Goal: Task Accomplishment & Management: Manage account settings

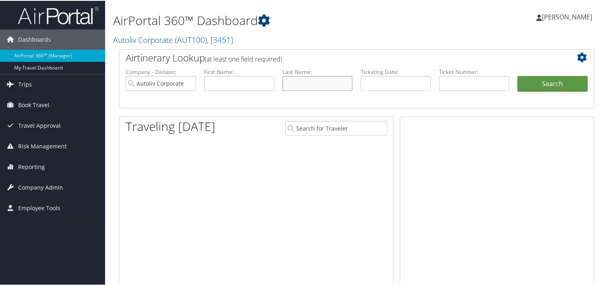
click at [304, 82] on input "text" at bounding box center [318, 82] width 70 height 15
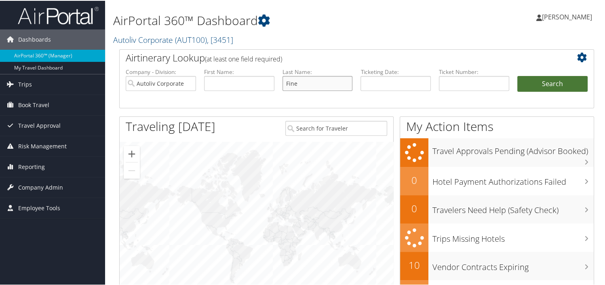
type input "Fine"
click at [540, 79] on button "Search" at bounding box center [552, 83] width 70 height 16
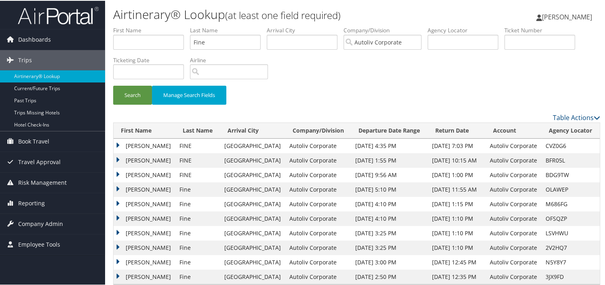
click at [118, 144] on td "TRICIA LYN" at bounding box center [145, 145] width 62 height 15
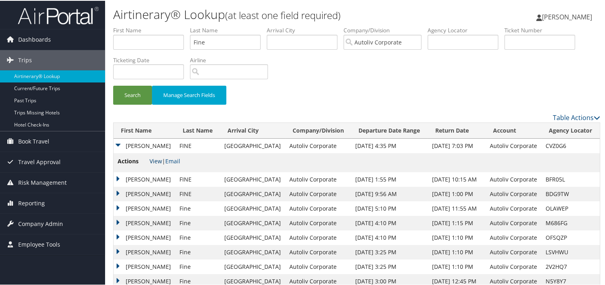
click at [154, 161] on link "View" at bounding box center [156, 160] width 13 height 8
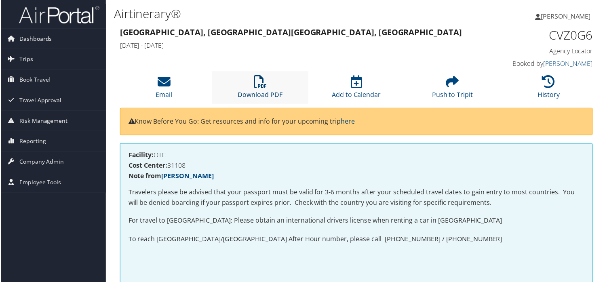
click at [253, 95] on link "Download PDF" at bounding box center [260, 89] width 45 height 19
click at [44, 158] on span "Company Admin" at bounding box center [40, 162] width 45 height 20
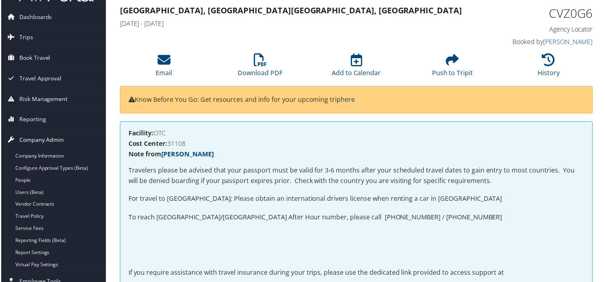
scroll to position [40, 0]
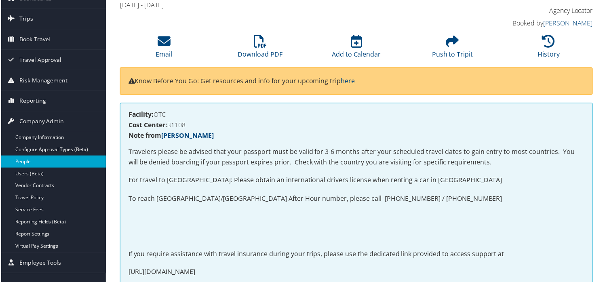
click at [44, 166] on link "People" at bounding box center [52, 162] width 105 height 12
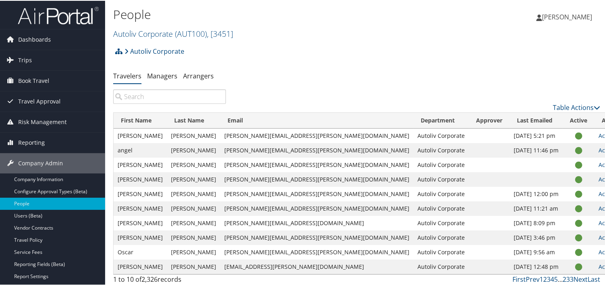
click at [152, 93] on input "search" at bounding box center [169, 96] width 113 height 15
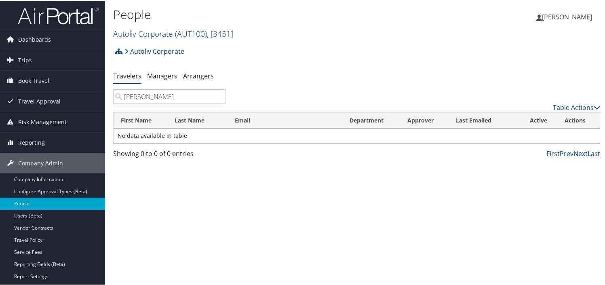
type input "benton"
click at [275, 80] on ul "Travelers Managers Arrangers" at bounding box center [356, 75] width 487 height 15
click at [180, 97] on input "benton" at bounding box center [169, 96] width 113 height 15
click at [162, 78] on link "Managers" at bounding box center [162, 75] width 30 height 9
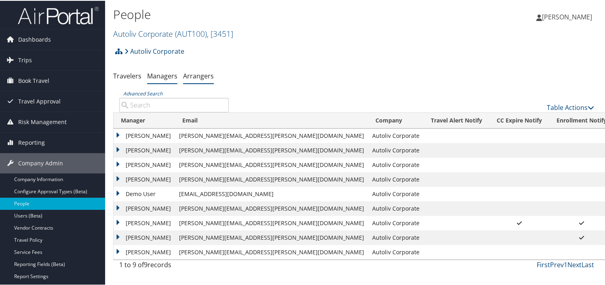
click at [190, 76] on link "Arrangers" at bounding box center [198, 75] width 31 height 9
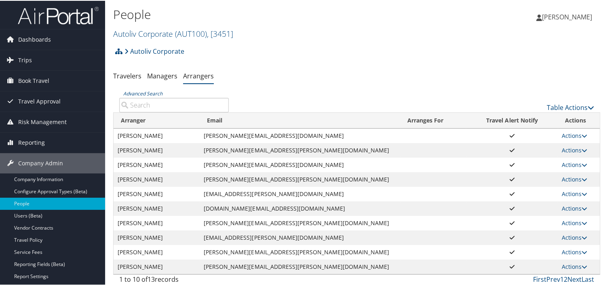
scroll to position [29, 0]
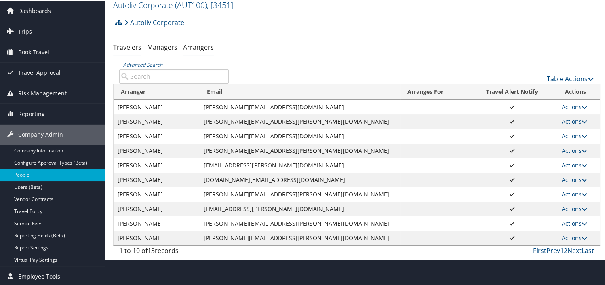
click at [124, 46] on link "Travelers" at bounding box center [127, 46] width 28 height 9
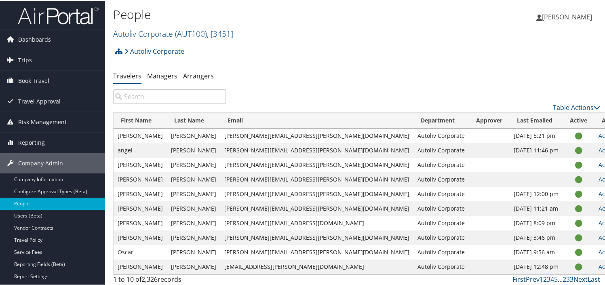
click at [205, 93] on input "search" at bounding box center [169, 96] width 113 height 15
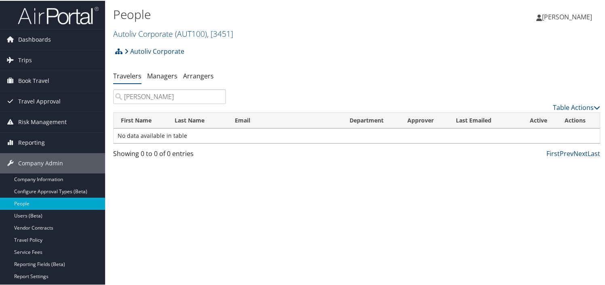
type input "[PERSON_NAME]"
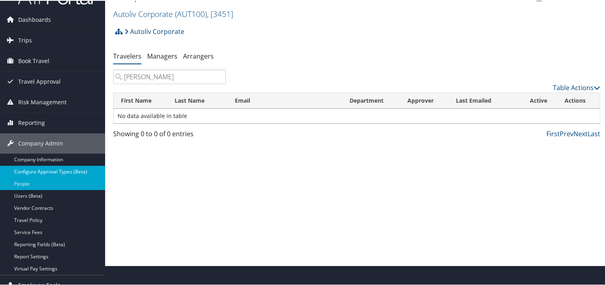
scroll to position [29, 0]
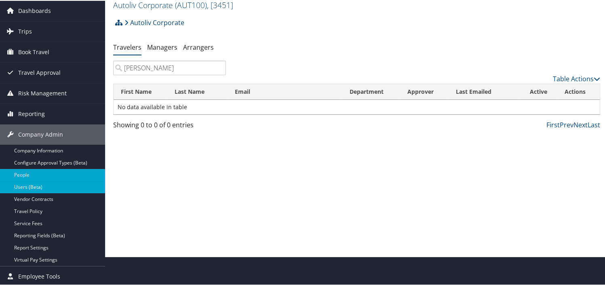
click at [58, 187] on link "Users (Beta)" at bounding box center [52, 186] width 105 height 12
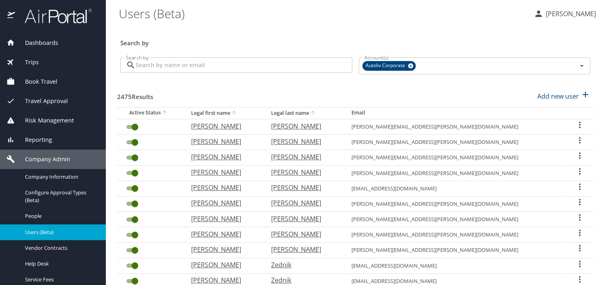
select select "US"
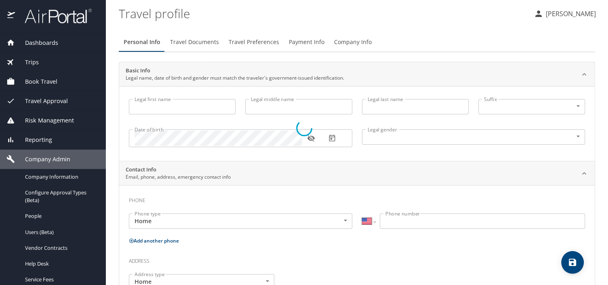
type input "[PERSON_NAME]"
type input "[DEMOGRAPHIC_DATA]"
type input "[PERSON_NAME]"
type input "[PERSON_NAME] Mother"
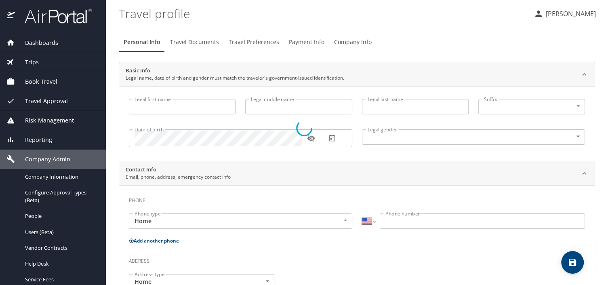
type input "[PHONE_NUMBER]"
select select "US"
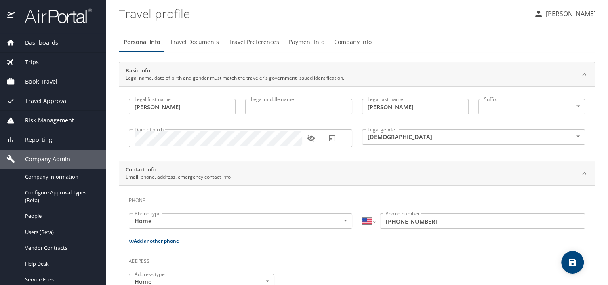
select select "US"
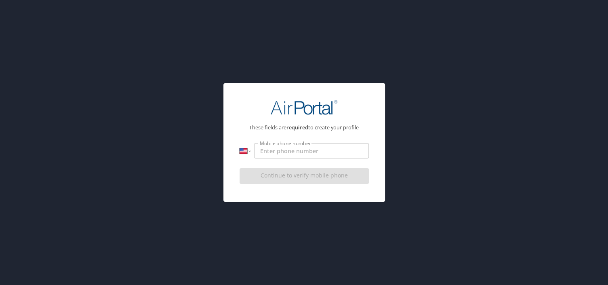
click at [303, 150] on input "Mobile phone number" at bounding box center [311, 150] width 114 height 15
type input "[PHONE_NUMBER]"
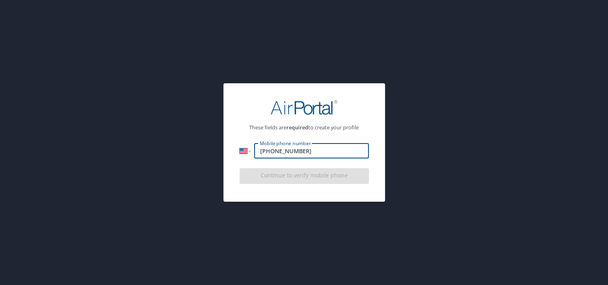
click at [321, 176] on div "Continue to verify mobile phone" at bounding box center [304, 178] width 129 height 27
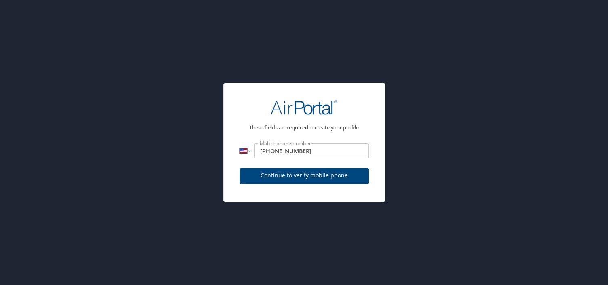
click at [321, 176] on span "Continue to verify mobile phone" at bounding box center [304, 176] width 116 height 10
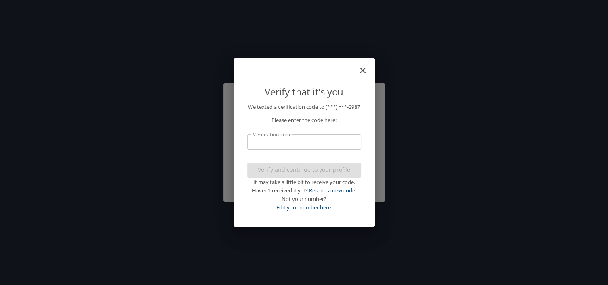
click at [319, 145] on input "Verification code" at bounding box center [304, 141] width 114 height 15
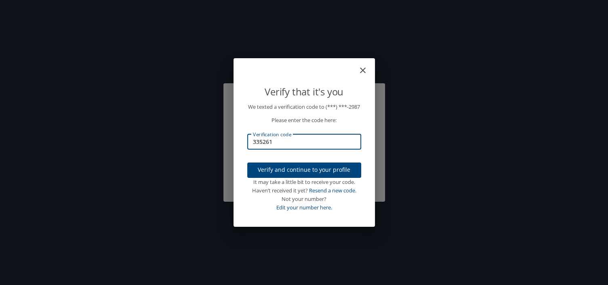
type input "335261"
click at [316, 173] on span "Verify and continue to your profile" at bounding box center [304, 170] width 101 height 10
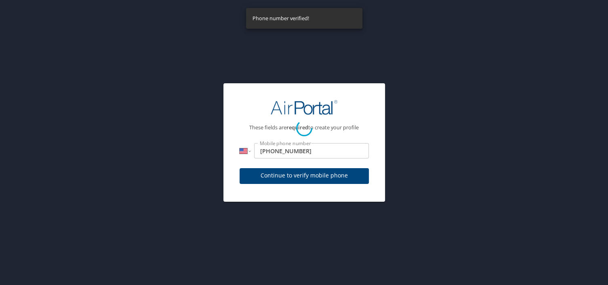
select select "US"
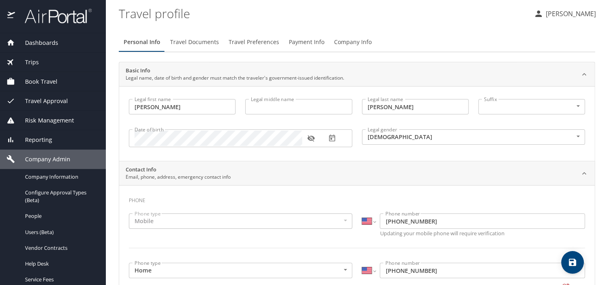
click at [371, 44] on button "Company Info" at bounding box center [352, 41] width 47 height 19
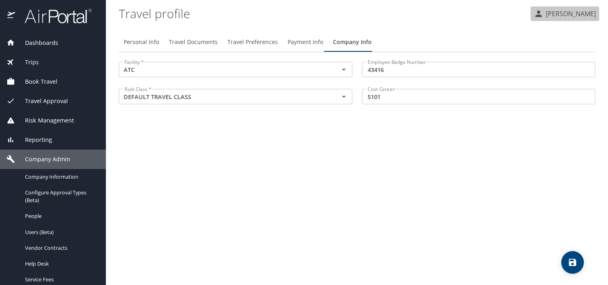
click at [578, 16] on p "[PERSON_NAME]" at bounding box center [570, 14] width 53 height 10
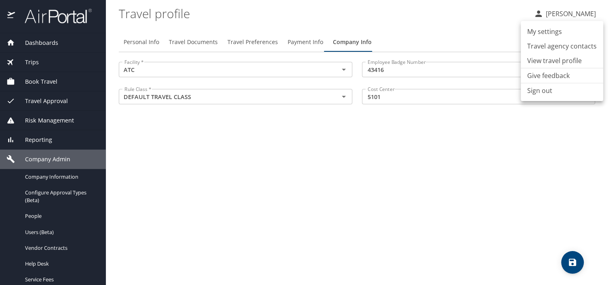
click at [560, 30] on li "My settings" at bounding box center [562, 31] width 82 height 15
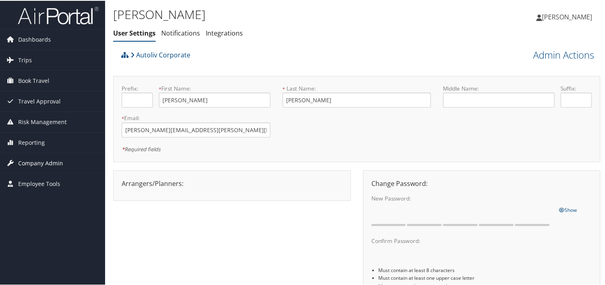
click at [44, 162] on span "Company Admin" at bounding box center [40, 162] width 45 height 20
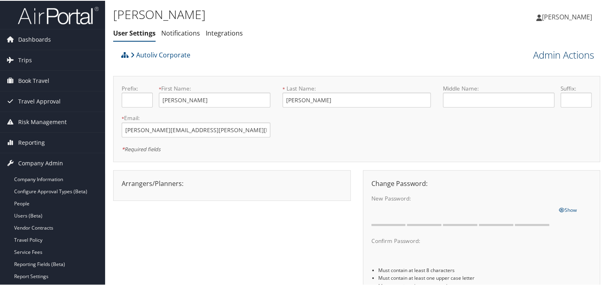
click at [570, 54] on link "Admin Actions" at bounding box center [563, 54] width 61 height 14
click at [527, 90] on link "Change User's Account/Department" at bounding box center [540, 86] width 106 height 21
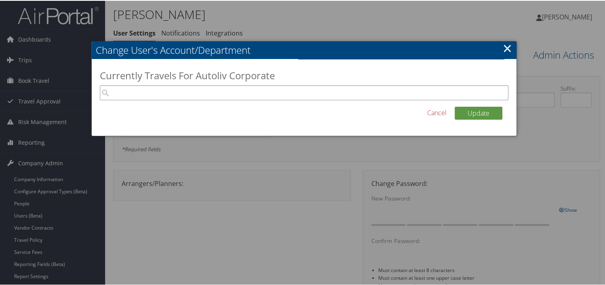
click at [316, 88] on input "search" at bounding box center [304, 91] width 409 height 15
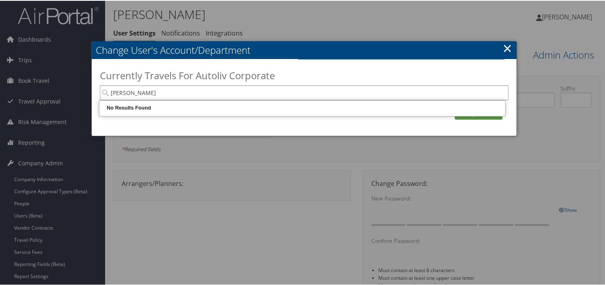
type input "Candi"
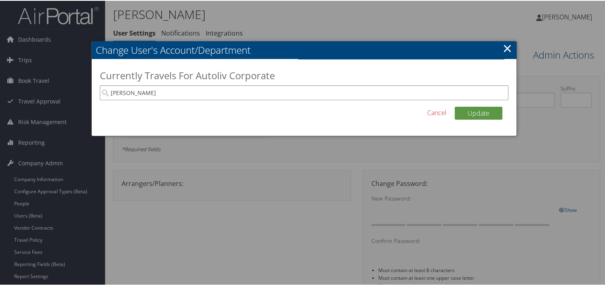
click at [217, 89] on input "Candi" at bounding box center [304, 91] width 409 height 15
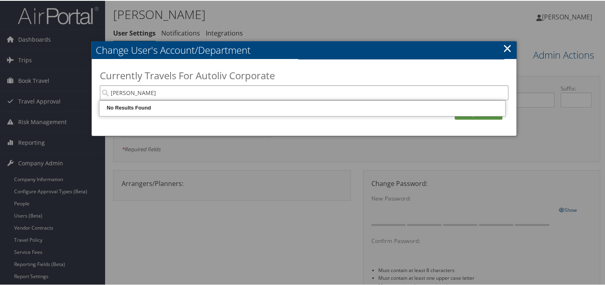
type input "candi"
